Goal: Information Seeking & Learning: Check status

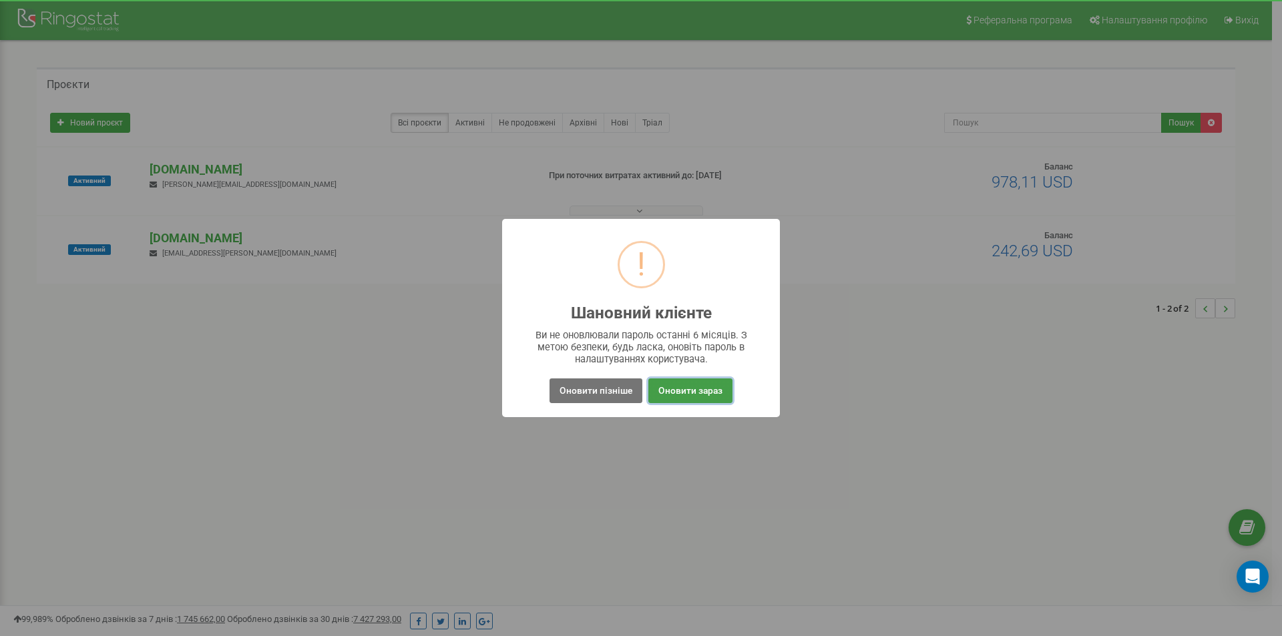
click at [684, 395] on button "Оновити зараз" at bounding box center [690, 391] width 84 height 25
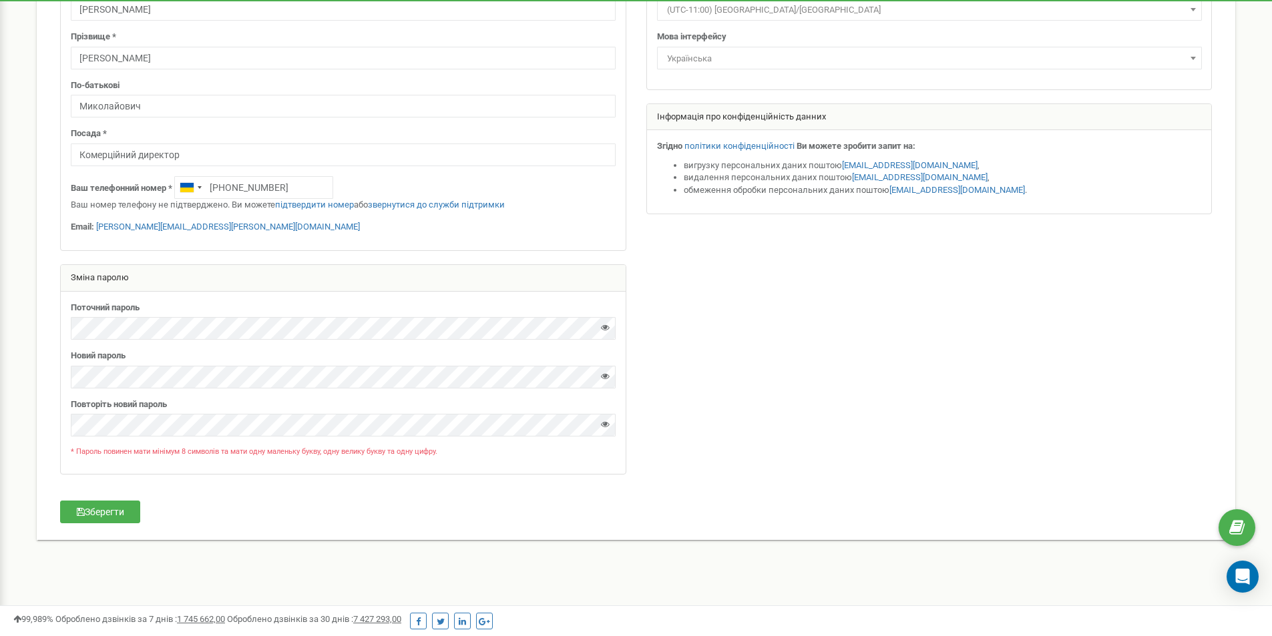
scroll to position [165, 0]
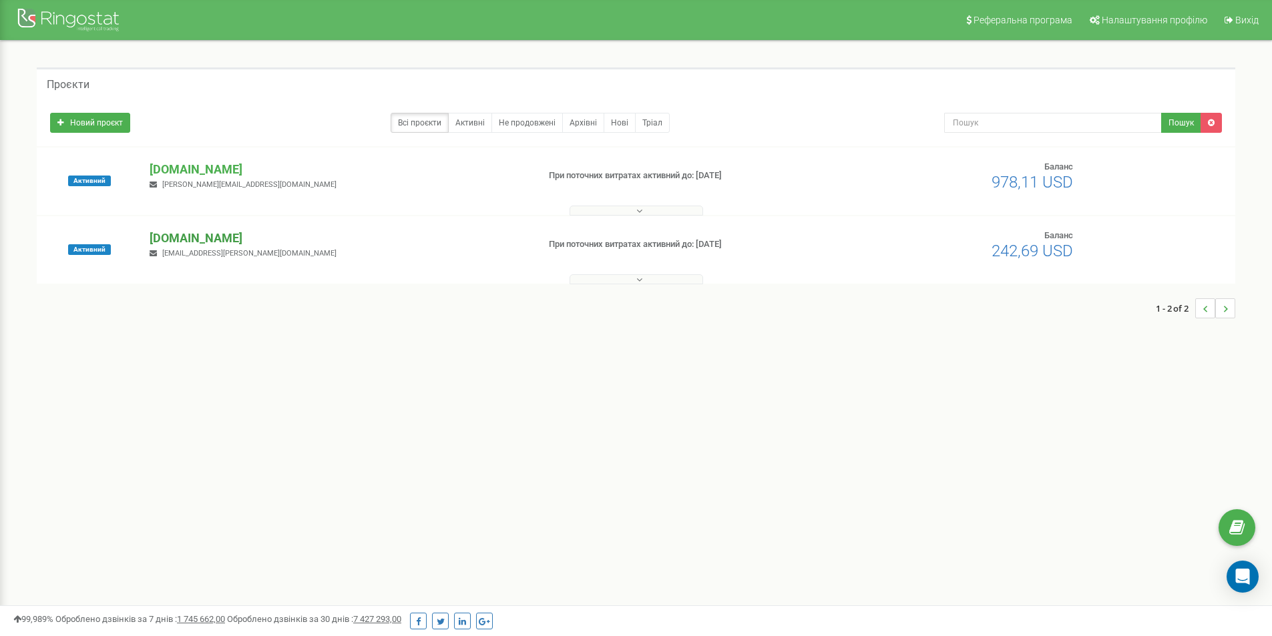
click at [194, 239] on p "[DOMAIN_NAME]" at bounding box center [338, 238] width 377 height 17
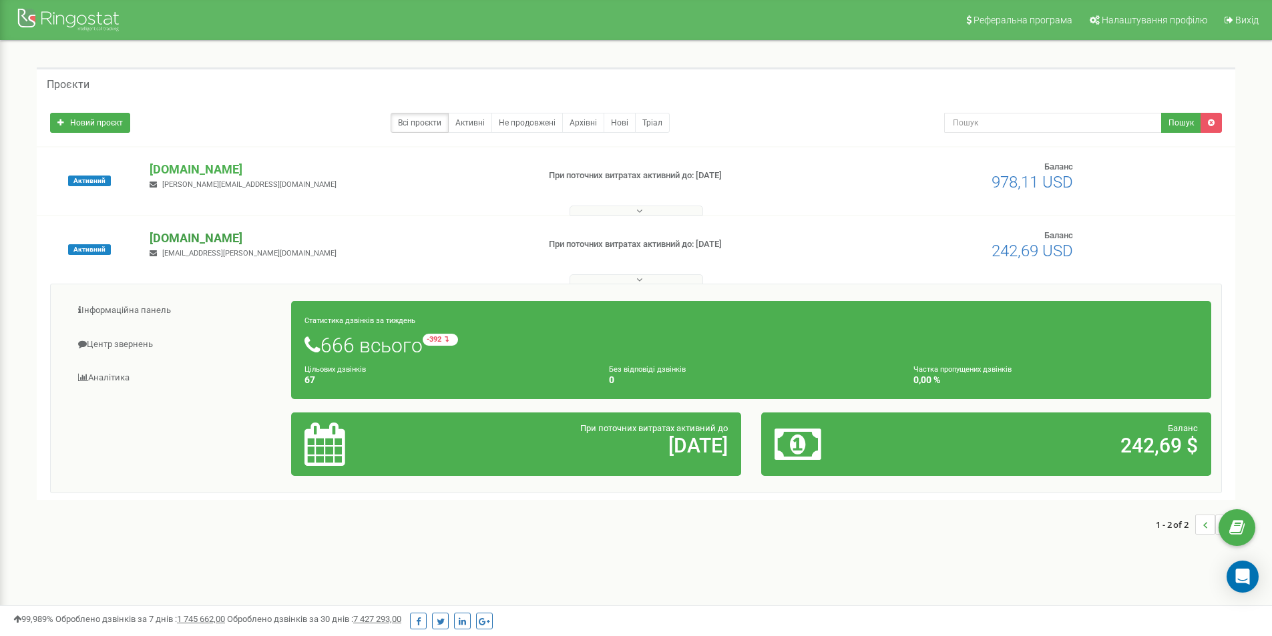
click at [210, 237] on p "[DOMAIN_NAME]" at bounding box center [338, 238] width 377 height 17
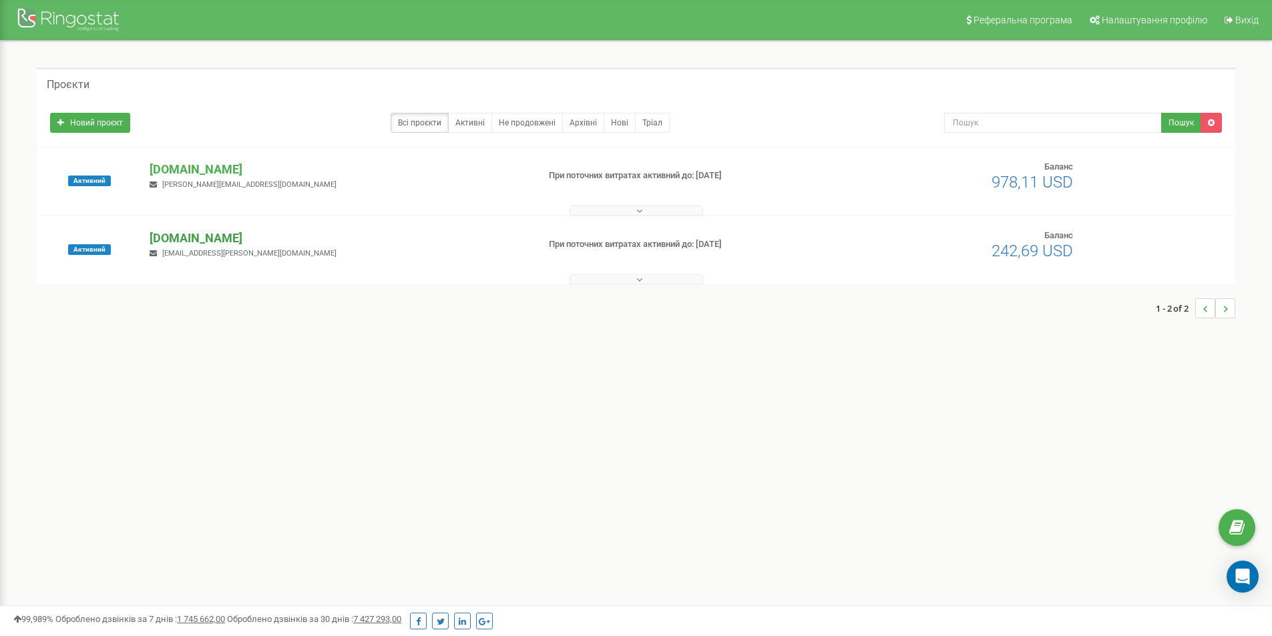
click at [230, 238] on p "[DOMAIN_NAME]" at bounding box center [338, 238] width 377 height 17
click at [628, 278] on button at bounding box center [637, 279] width 134 height 10
click at [214, 242] on p "[DOMAIN_NAME]" at bounding box center [338, 238] width 377 height 17
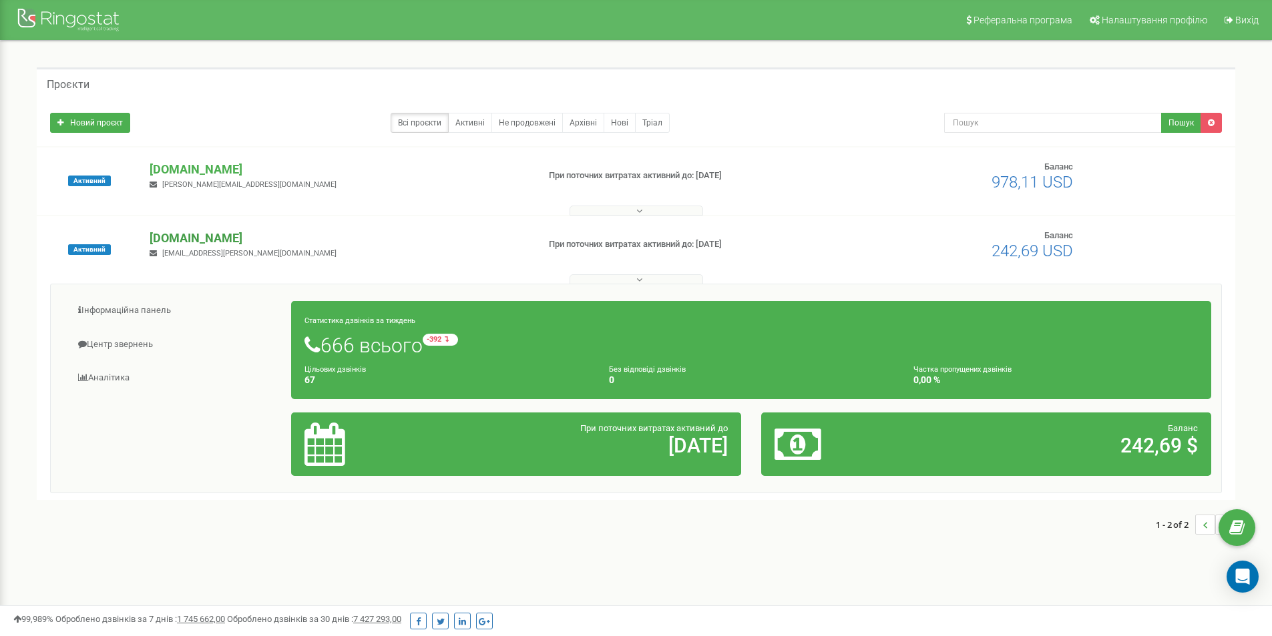
click at [212, 235] on p "[DOMAIN_NAME]" at bounding box center [338, 238] width 377 height 17
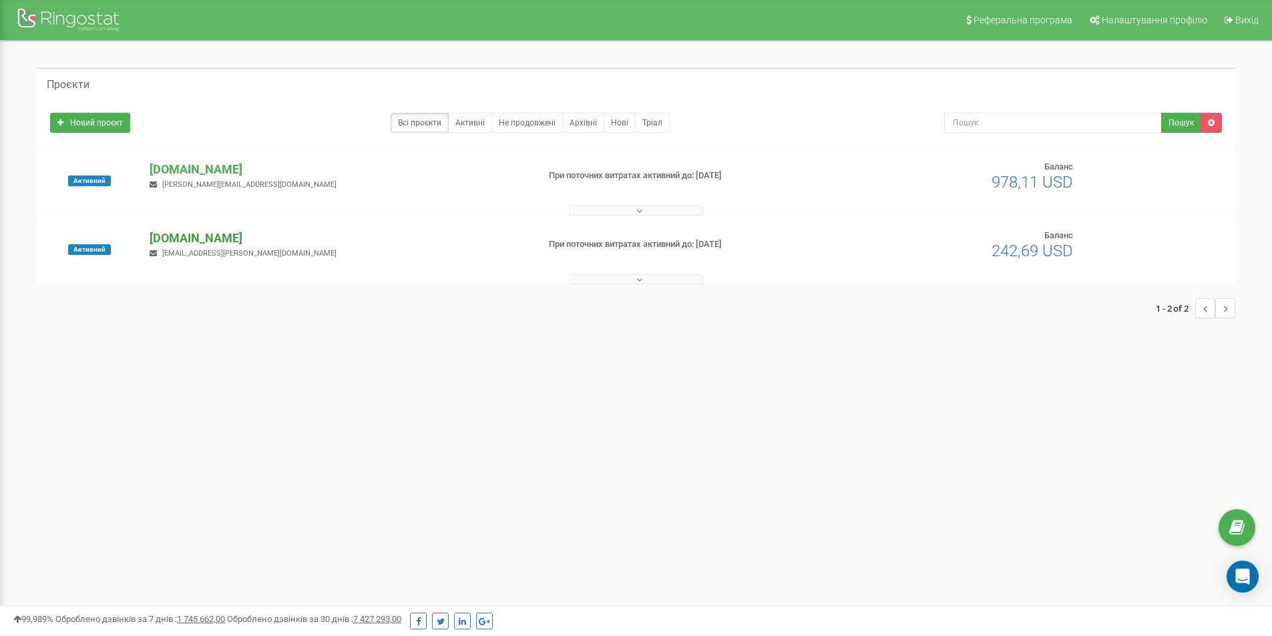
click at [211, 235] on p "[DOMAIN_NAME]" at bounding box center [338, 238] width 377 height 17
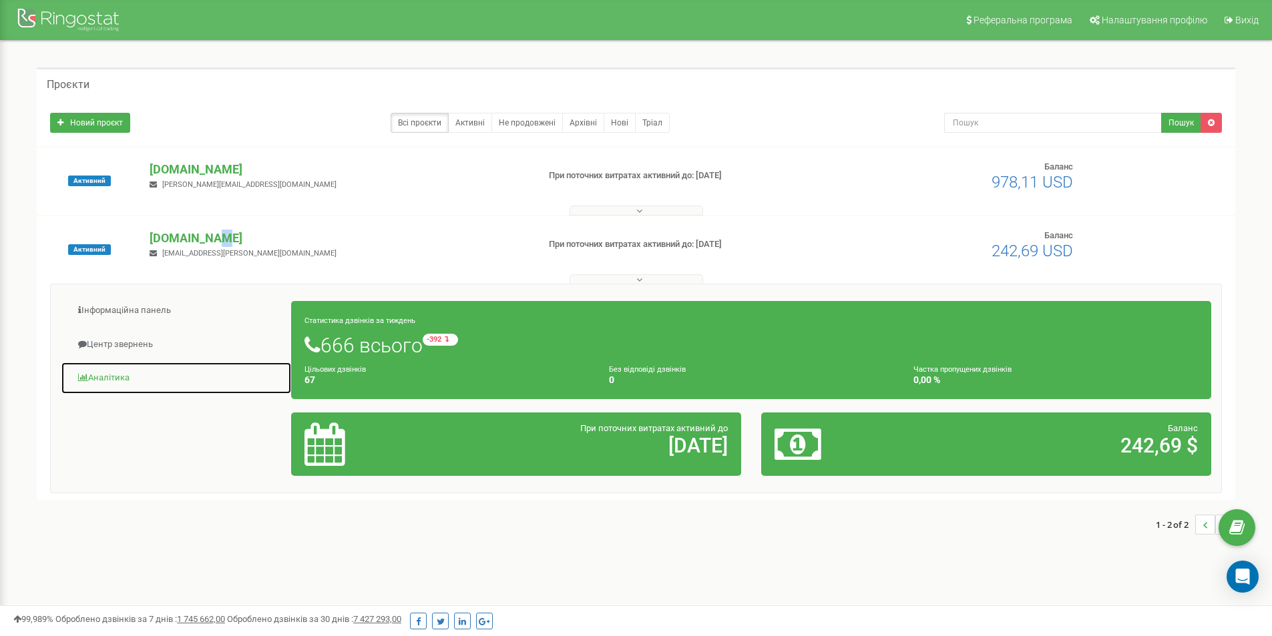
click at [114, 375] on link "Аналiтика" at bounding box center [176, 378] width 231 height 33
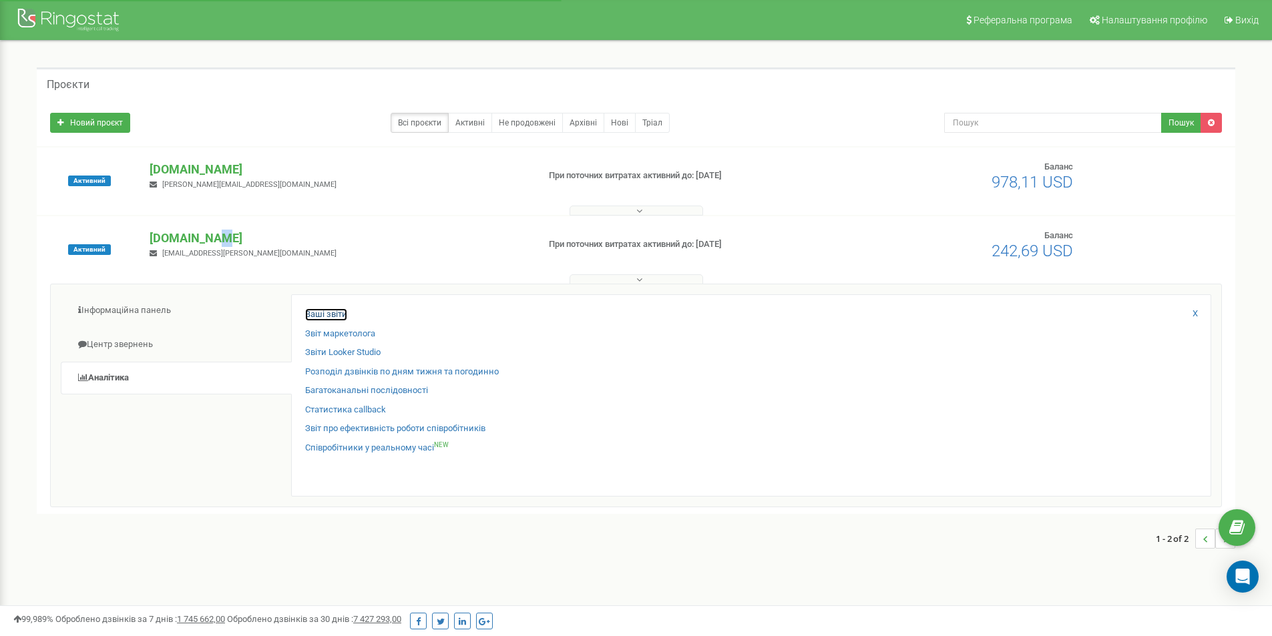
click at [334, 315] on link "Ваші звіти" at bounding box center [326, 314] width 42 height 13
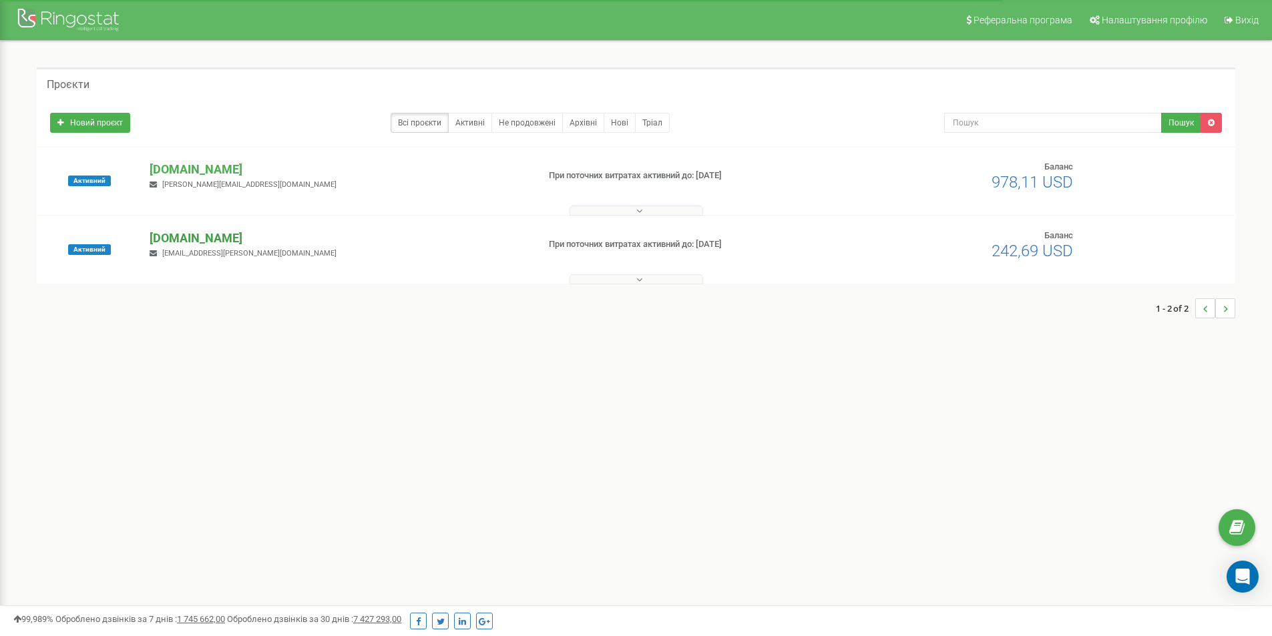
click at [218, 236] on p "[DOMAIN_NAME]" at bounding box center [338, 238] width 377 height 17
click at [630, 276] on button at bounding box center [637, 279] width 134 height 10
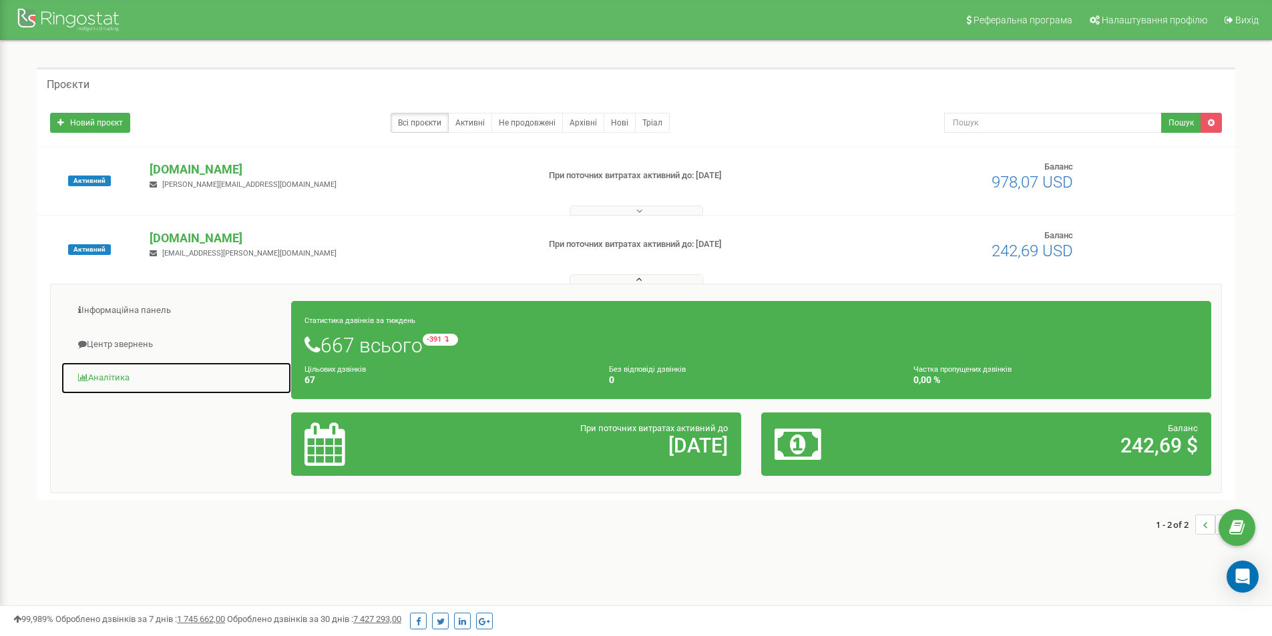
click at [117, 378] on link "Аналiтика" at bounding box center [176, 378] width 231 height 33
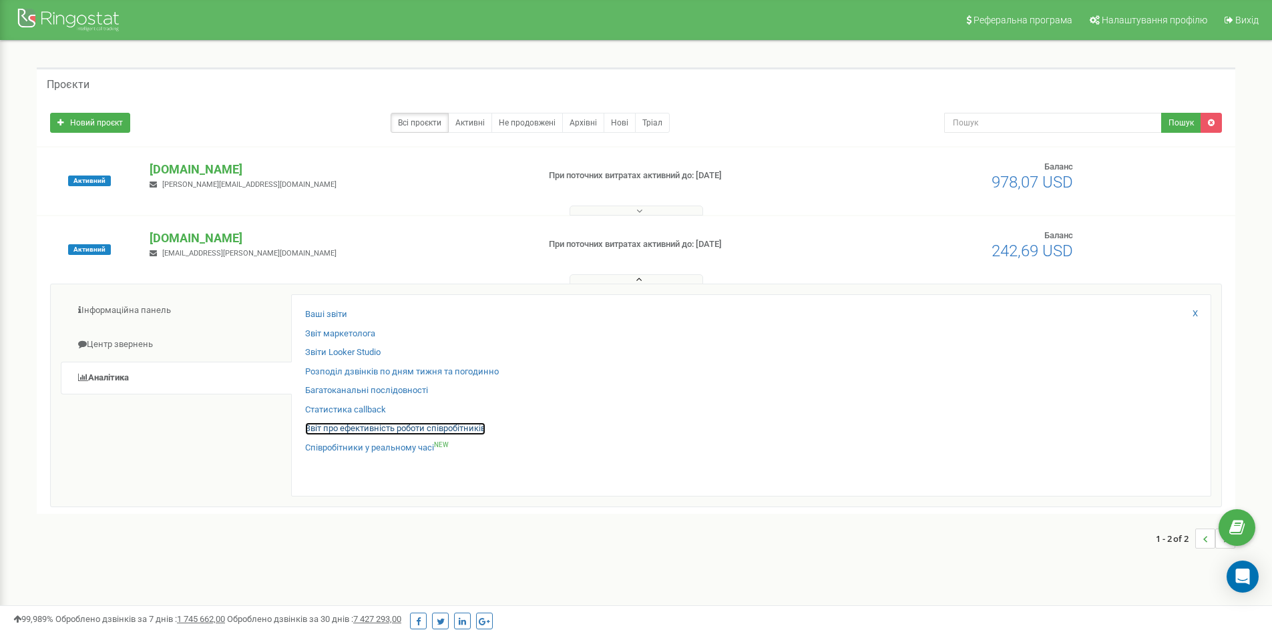
click at [349, 423] on link "Звіт про ефективність роботи співробітників" at bounding box center [395, 429] width 180 height 13
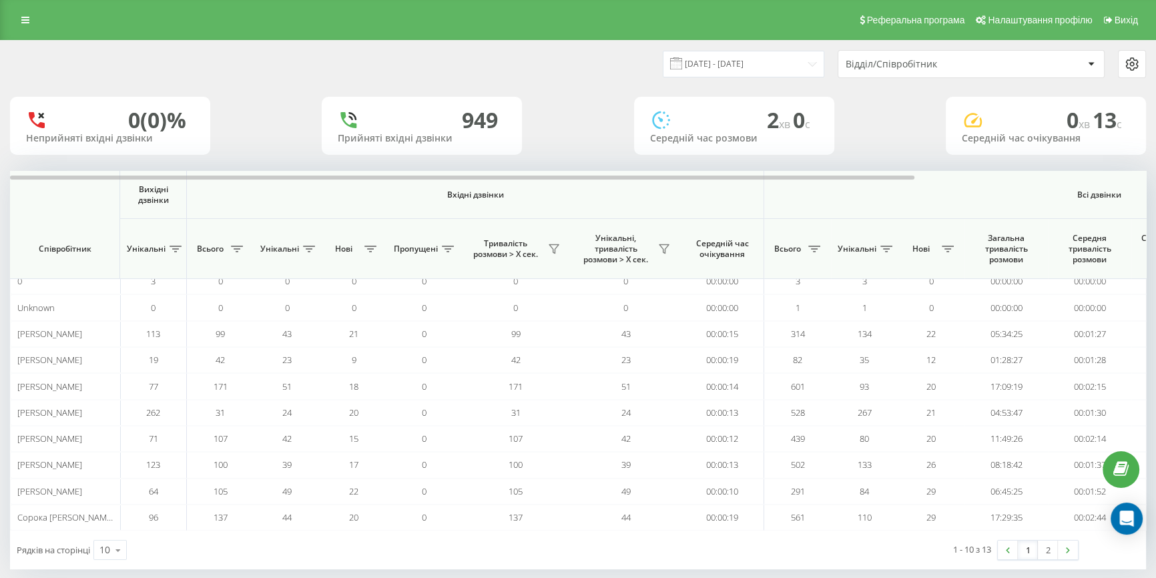
click at [891, 65] on div "Відділ/Співробітник" at bounding box center [926, 64] width 160 height 11
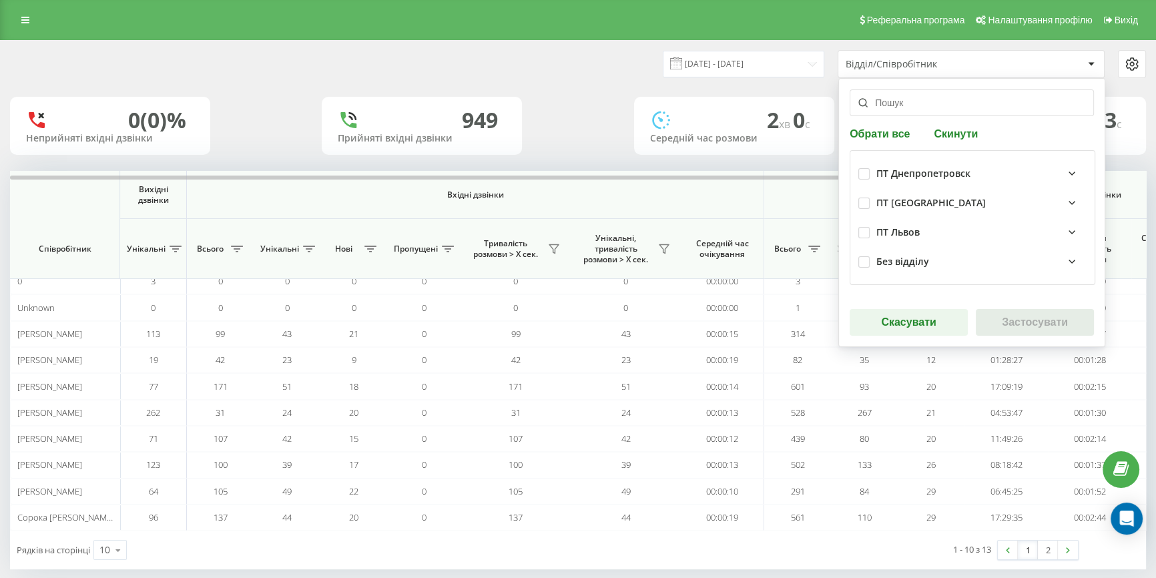
click at [891, 65] on div "Відділ/Співробітник" at bounding box center [926, 64] width 160 height 11
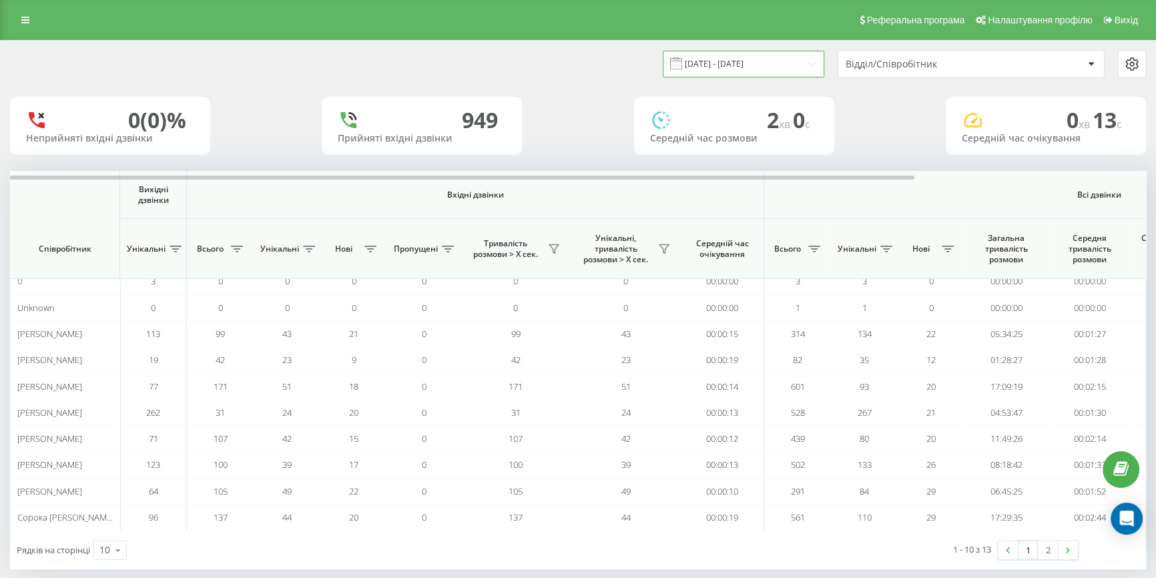
click at [768, 66] on input "[DATE] - [DATE]" at bounding box center [744, 64] width 162 height 26
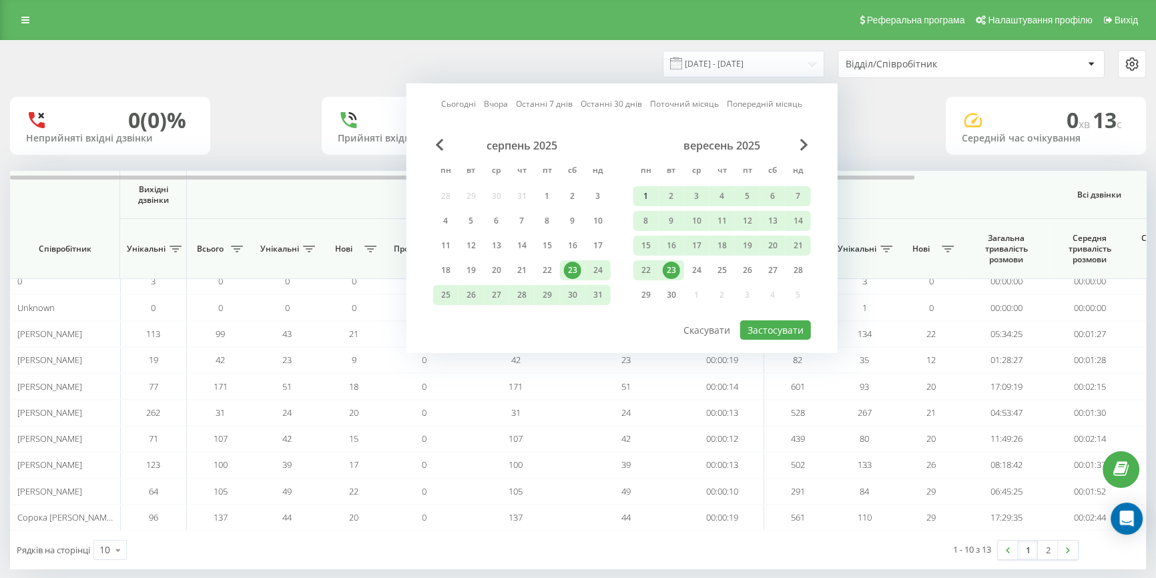
click at [647, 190] on div "1" at bounding box center [646, 196] width 17 height 17
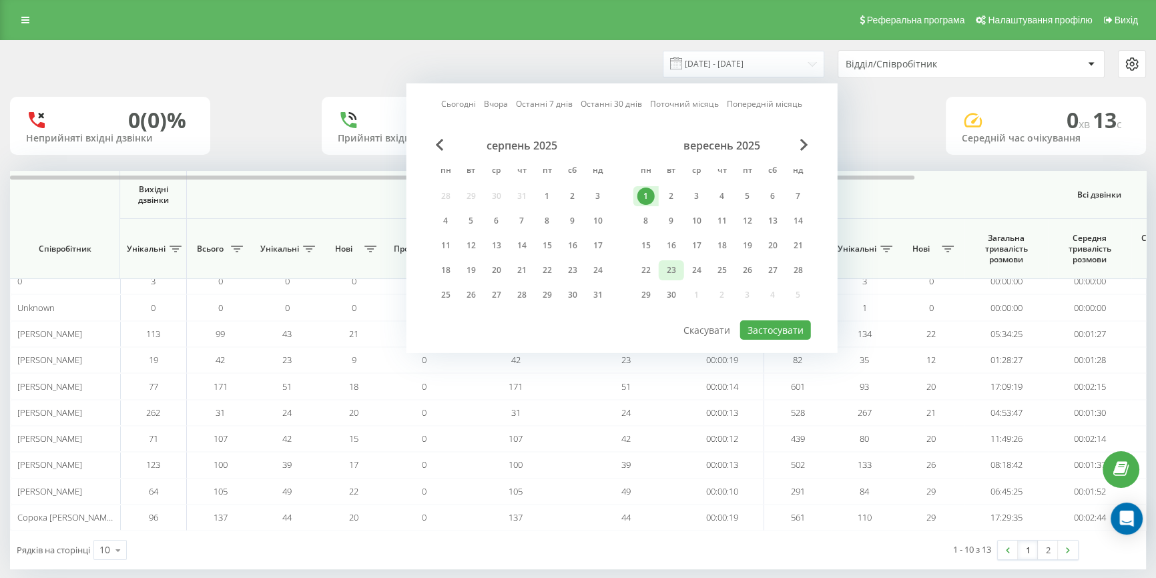
click at [669, 266] on div "23" at bounding box center [671, 270] width 17 height 17
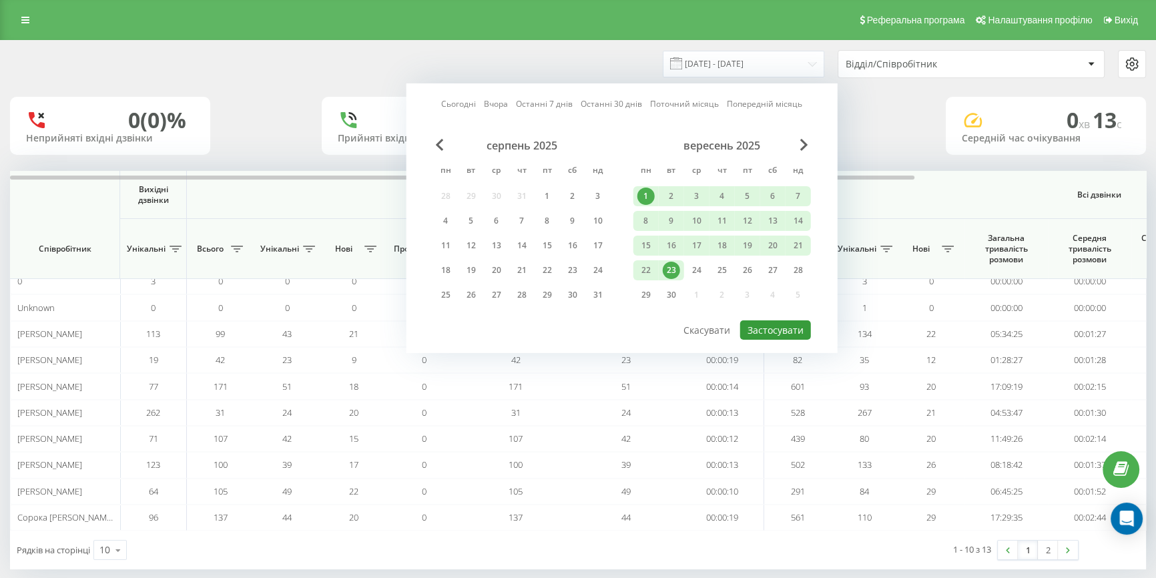
click at [766, 326] on button "Застосувати" at bounding box center [775, 329] width 71 height 19
type input "[DATE] - [DATE]"
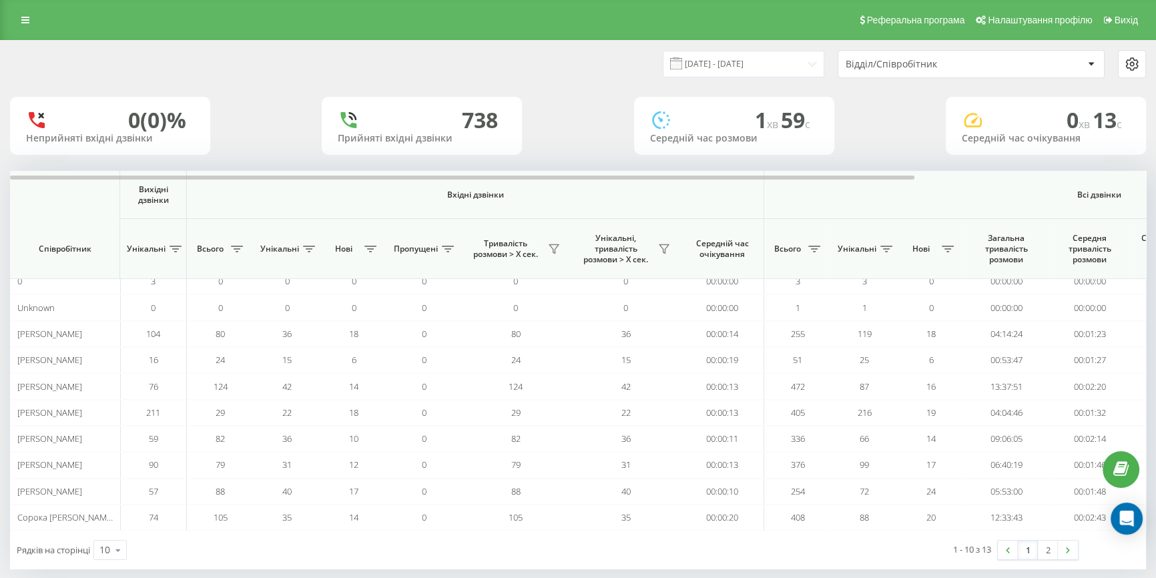
scroll to position [17, 0]
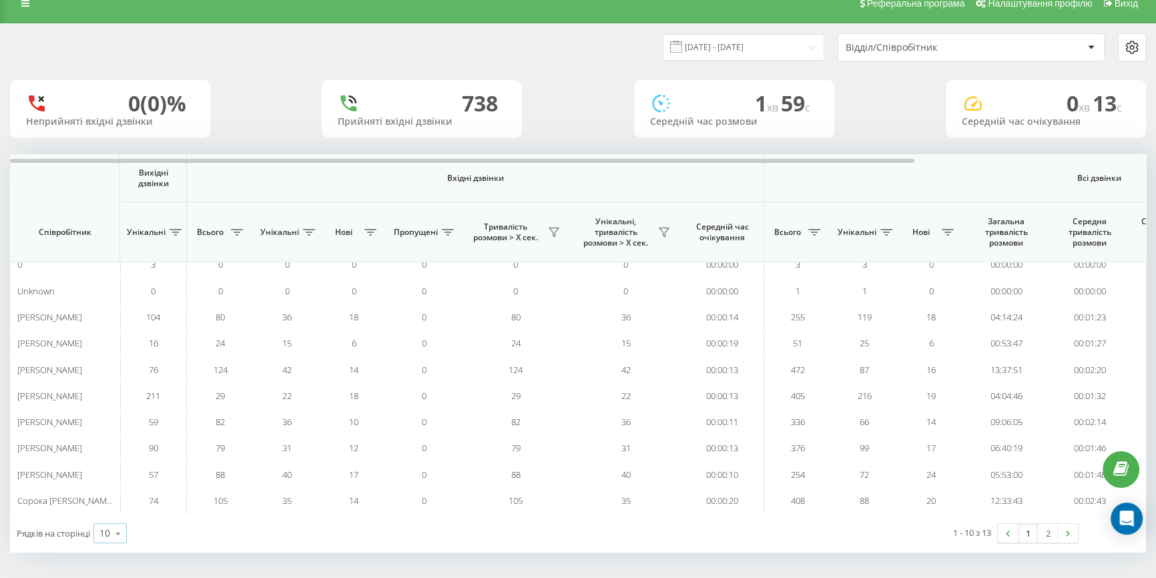
click at [100, 533] on div "10 10 25 50 100" at bounding box center [109, 533] width 33 height 20
click at [110, 476] on span "25" at bounding box center [104, 475] width 11 height 13
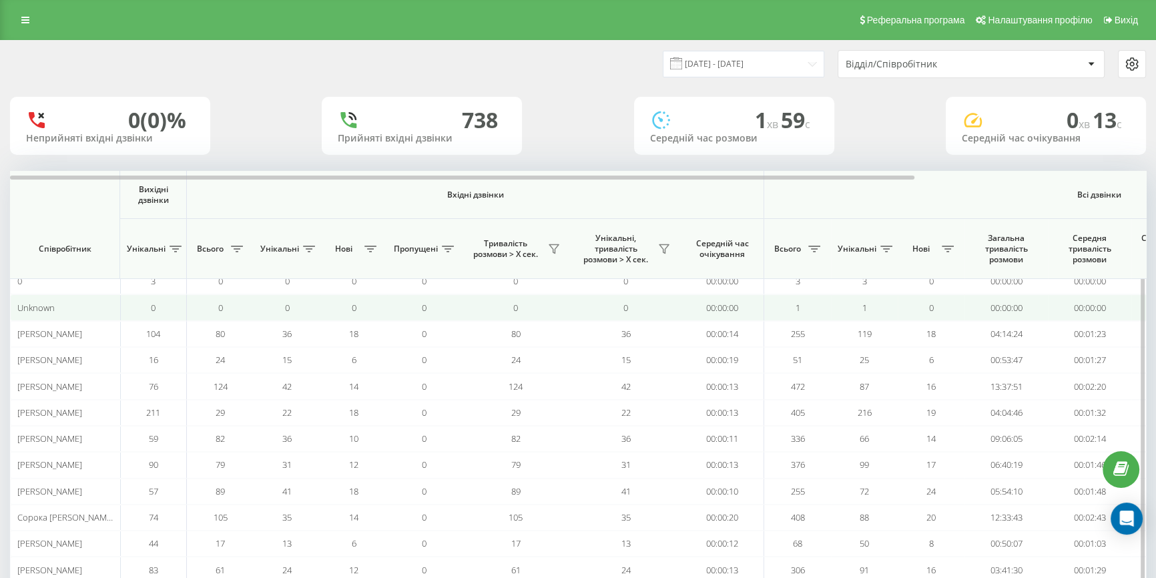
scroll to position [95, 0]
